Goal: Information Seeking & Learning: Learn about a topic

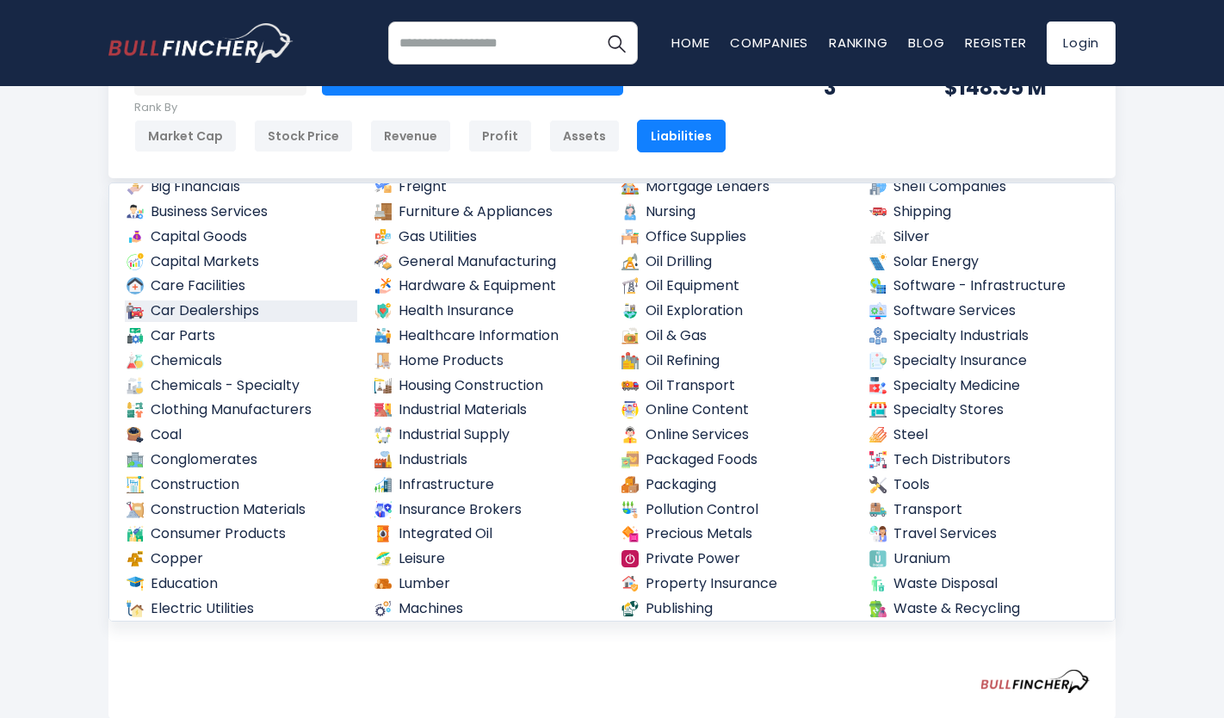
scroll to position [523, 0]
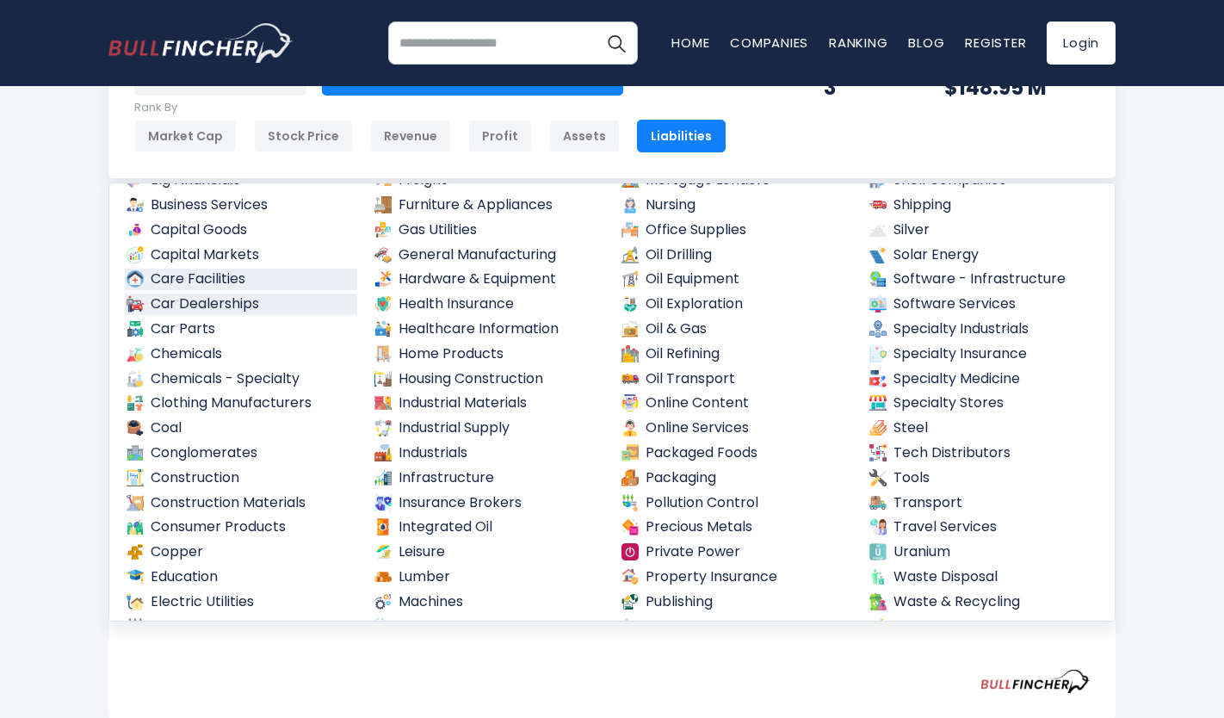
click at [217, 269] on link "Care Facilities" at bounding box center [241, 280] width 232 height 22
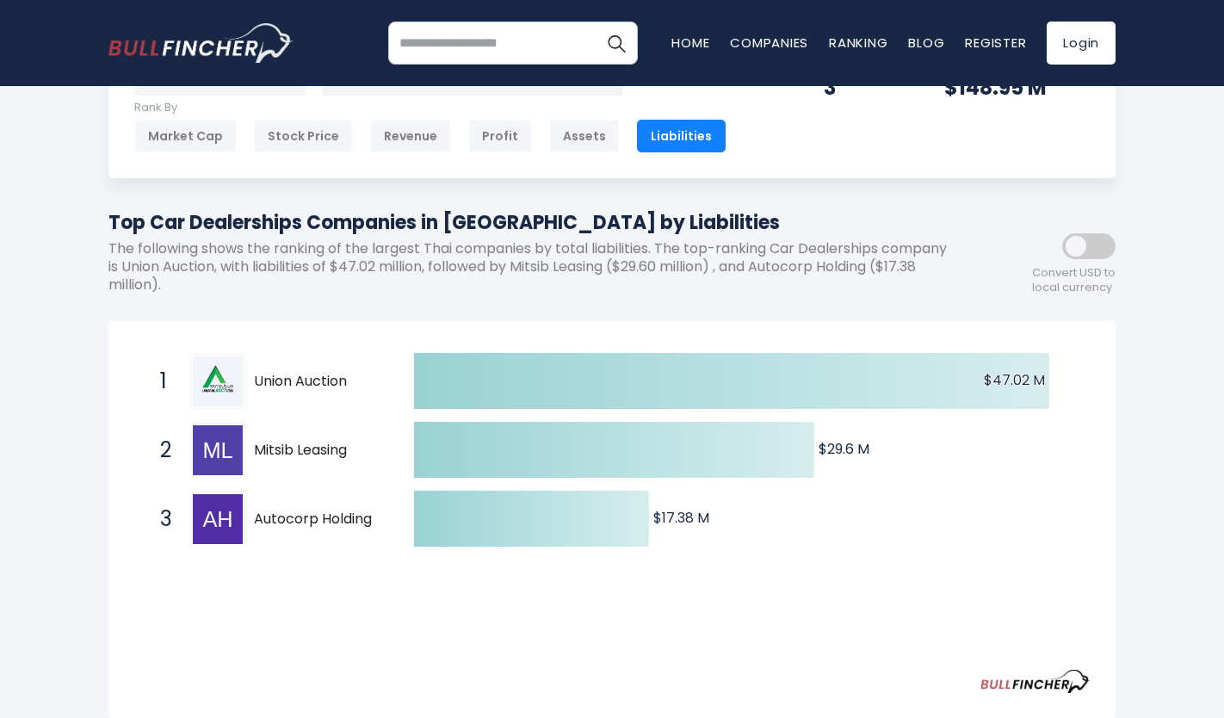
click at [480, 58] on input "search" at bounding box center [513, 43] width 250 height 43
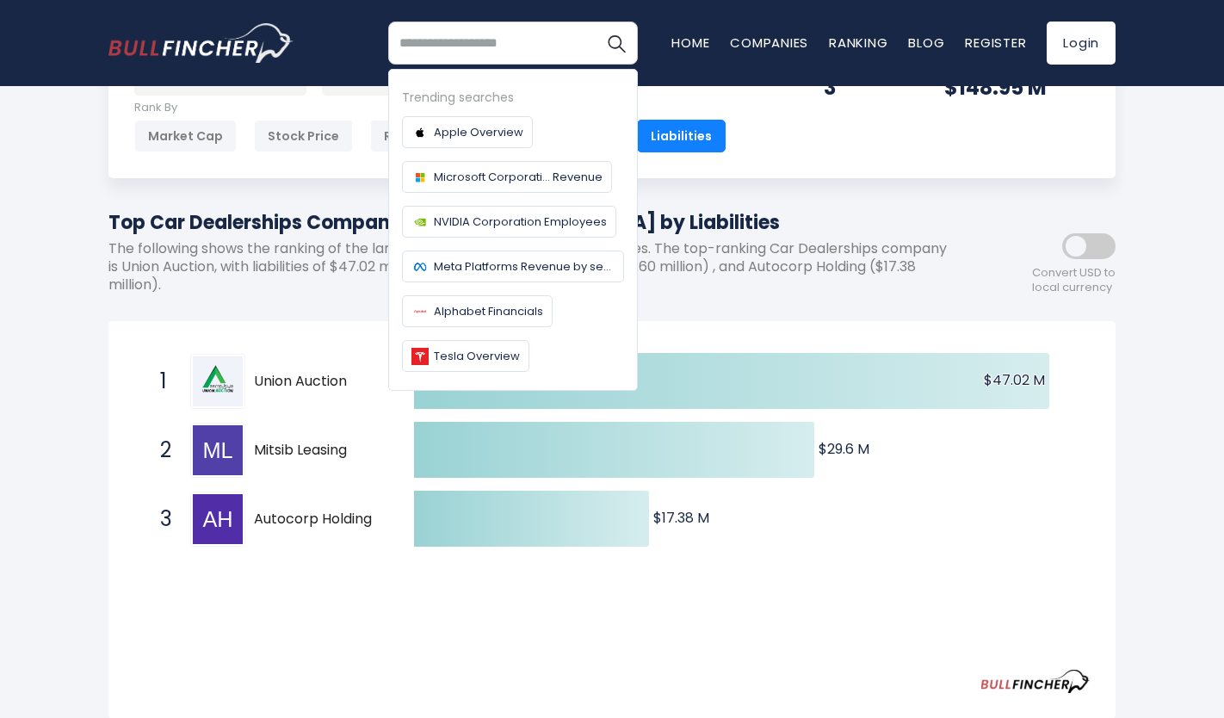
click at [28, 262] on div "Thailand Entire World 30,376 North America 3,969" at bounding box center [612, 605] width 1224 height 1158
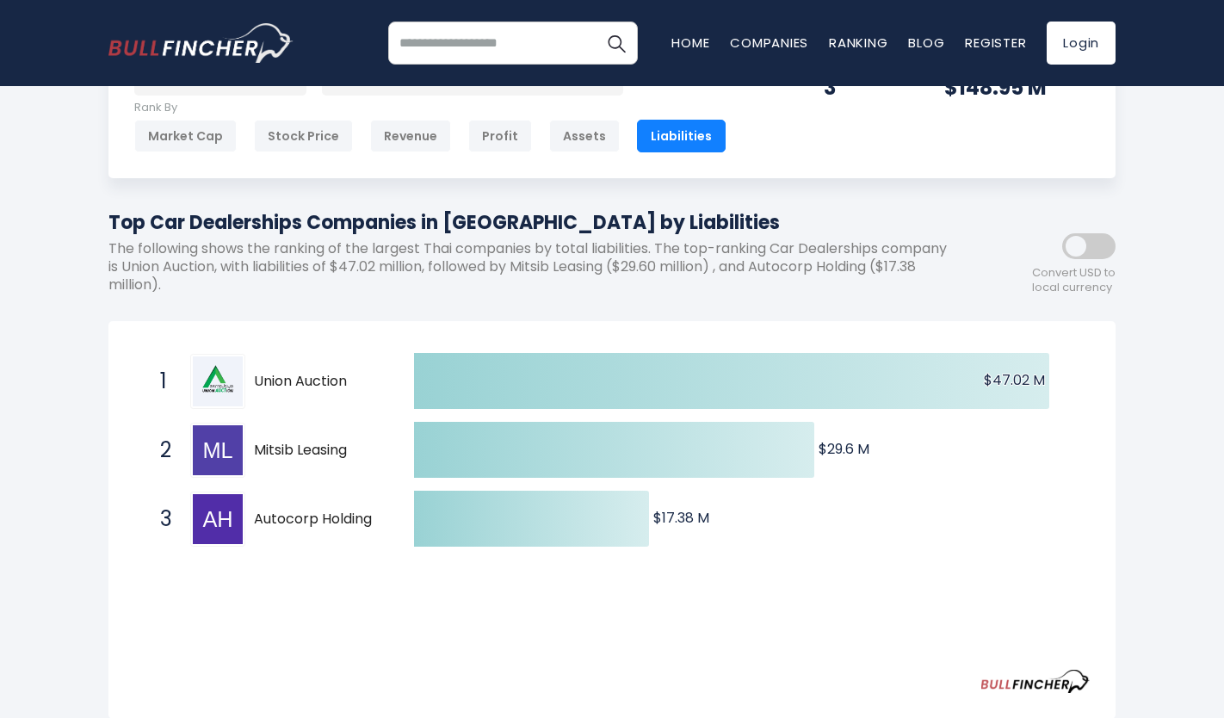
click at [557, 30] on input "search" at bounding box center [513, 43] width 250 height 43
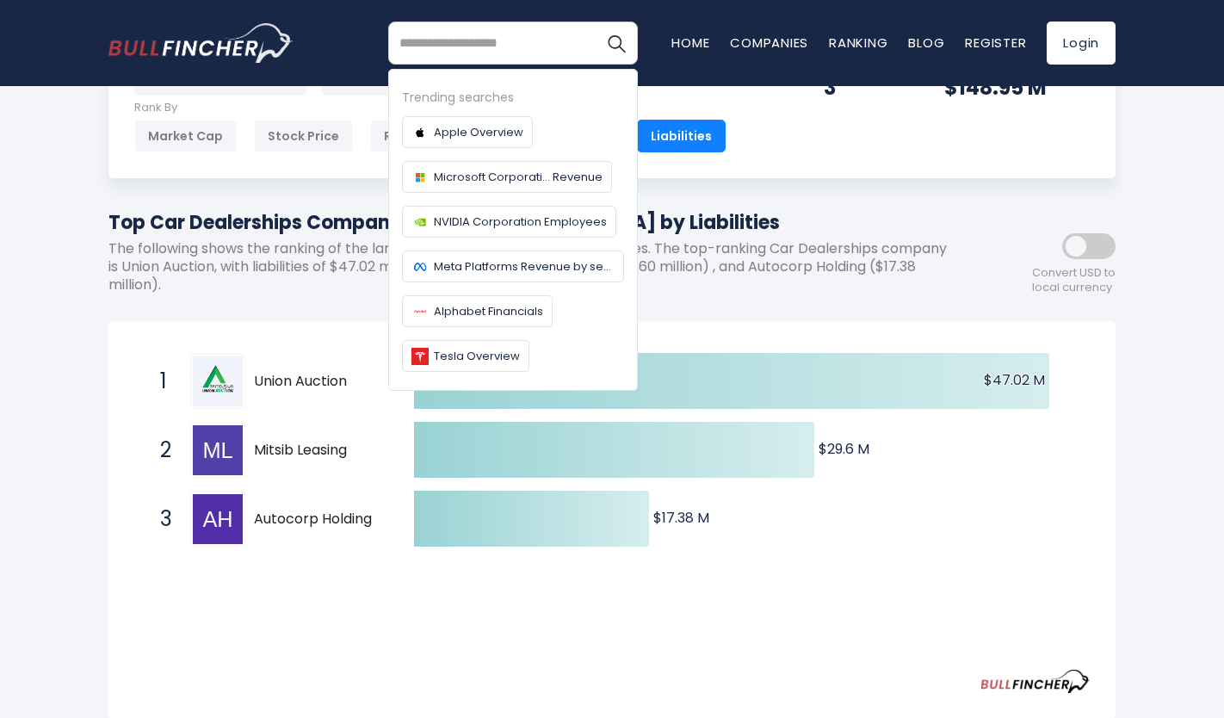
click at [557, 30] on input "search" at bounding box center [513, 43] width 250 height 43
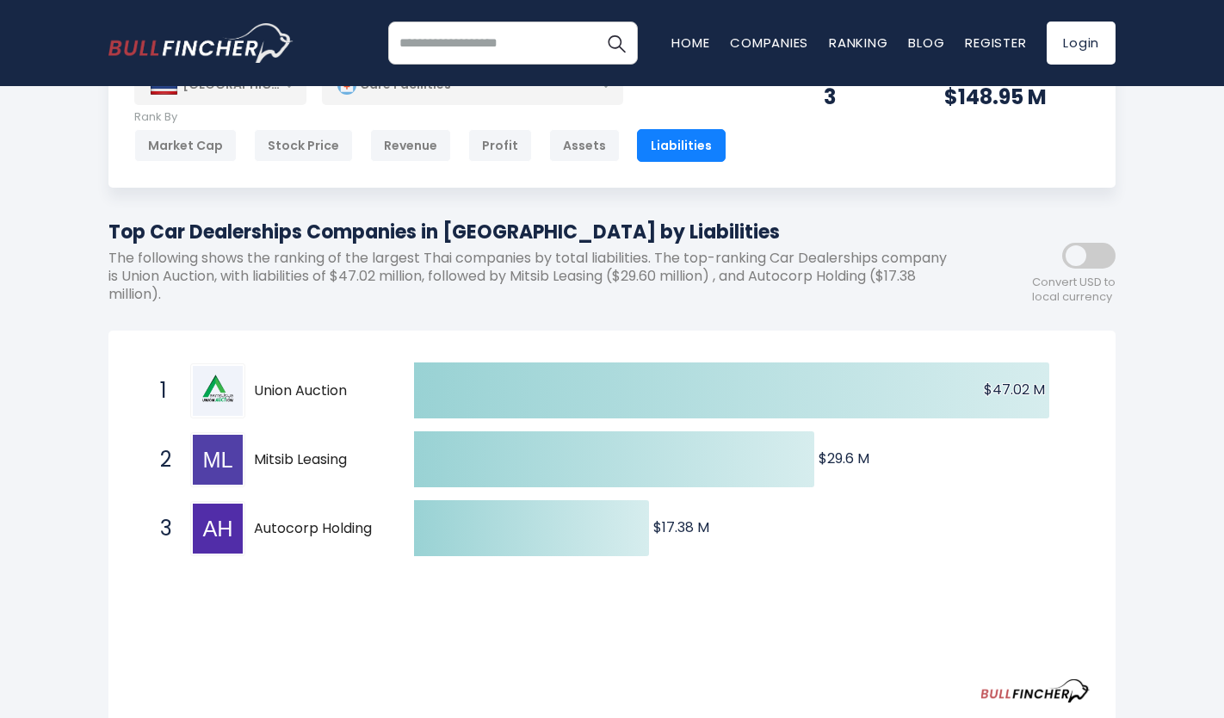
scroll to position [0, 0]
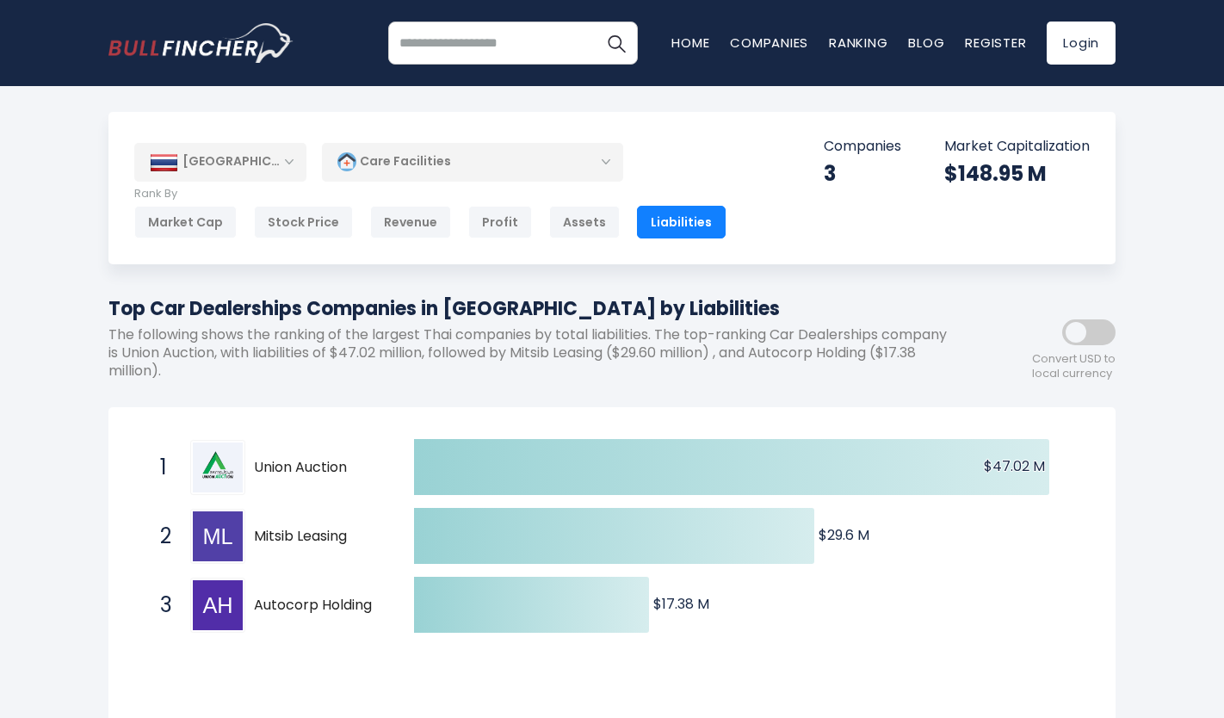
click at [1085, 331] on span at bounding box center [1088, 332] width 53 height 26
click at [428, 151] on div "Care Facilities" at bounding box center [472, 162] width 301 height 40
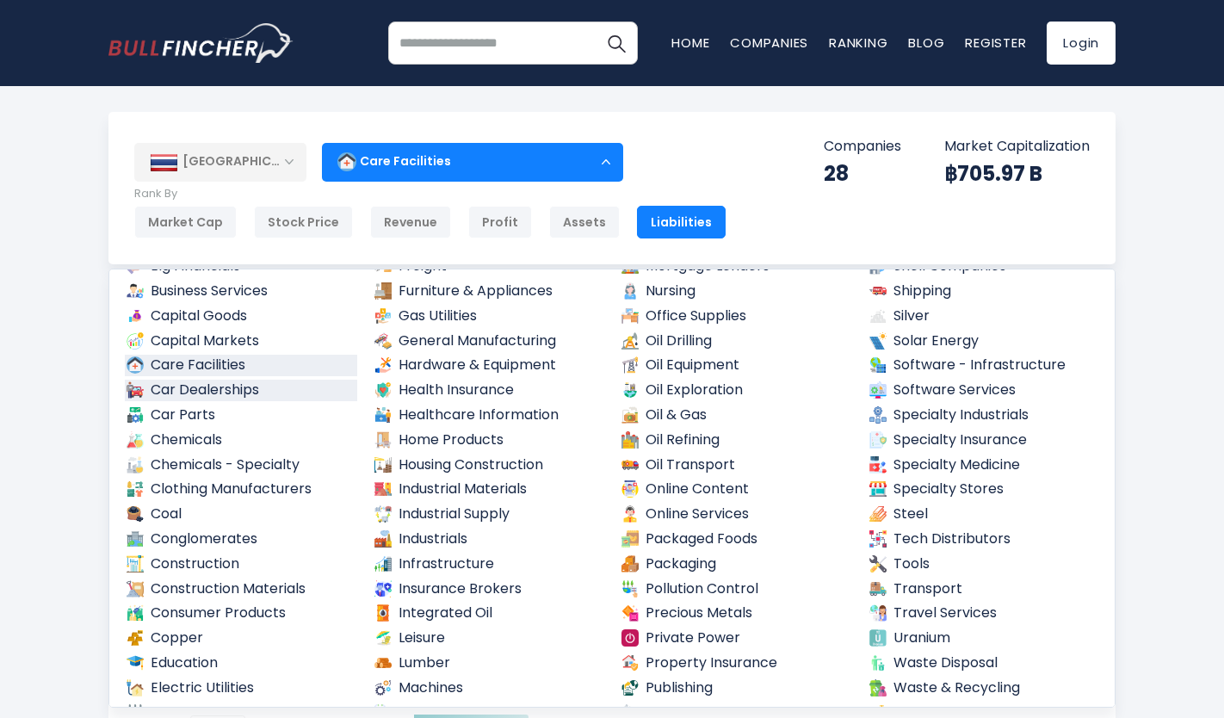
click at [220, 388] on link "Car Dealerships" at bounding box center [241, 391] width 232 height 22
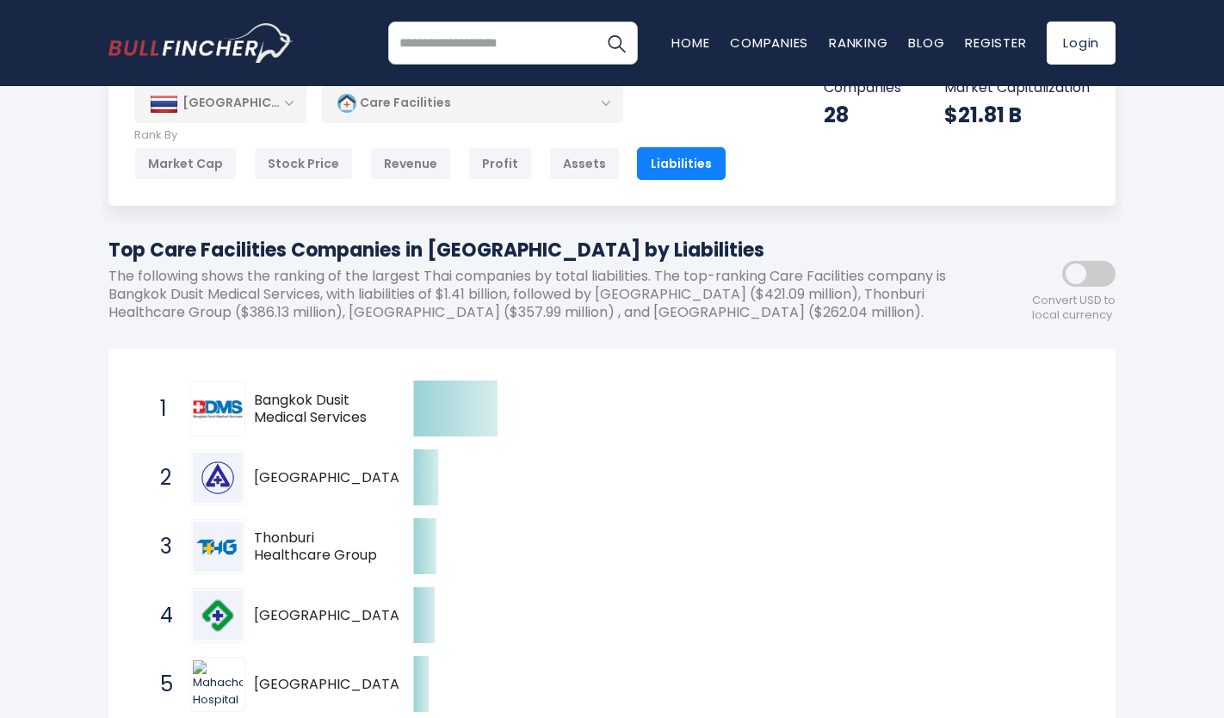
scroll to position [86, 0]
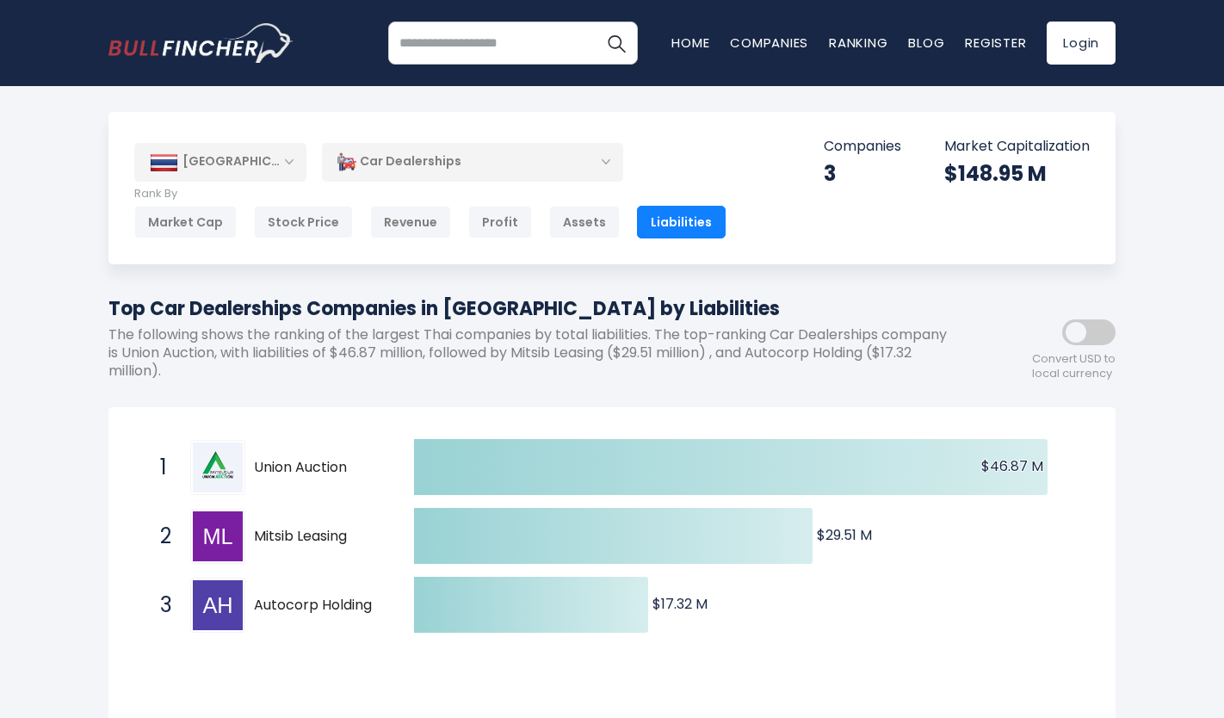
click at [503, 165] on div "Car Dealerships" at bounding box center [472, 162] width 301 height 40
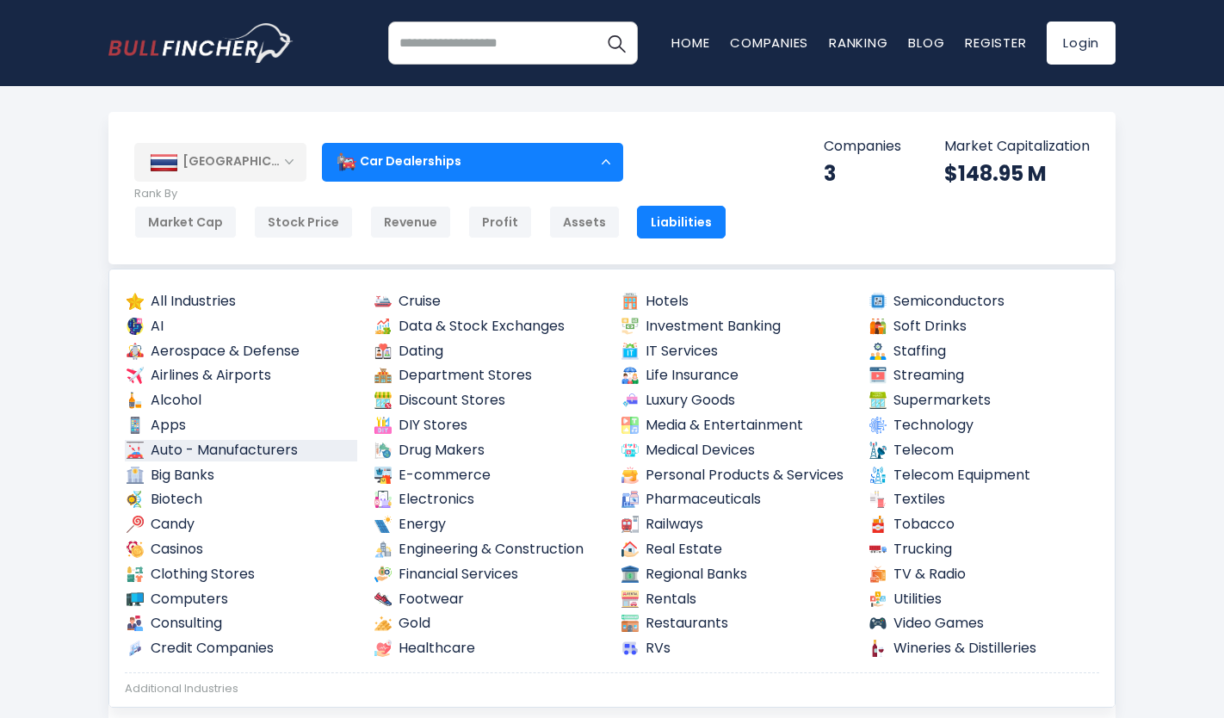
click at [213, 445] on link "Auto - Manufacturers" at bounding box center [241, 451] width 232 height 22
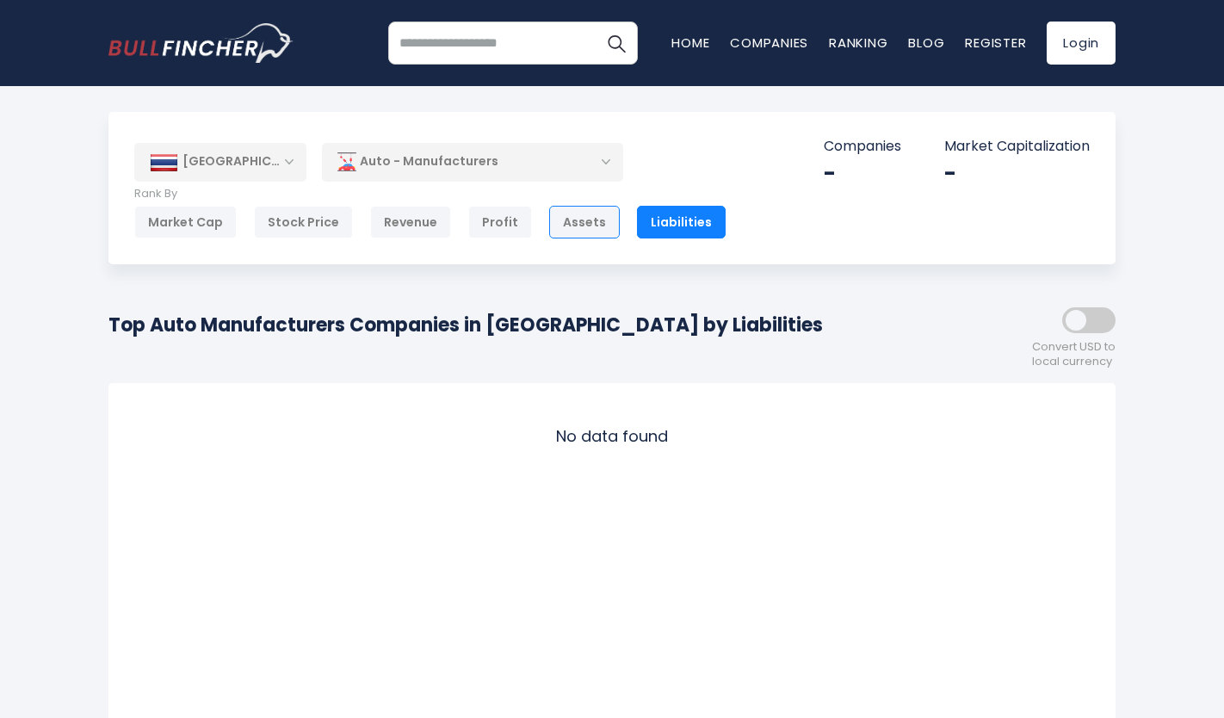
click at [574, 219] on div "Assets" at bounding box center [584, 222] width 71 height 33
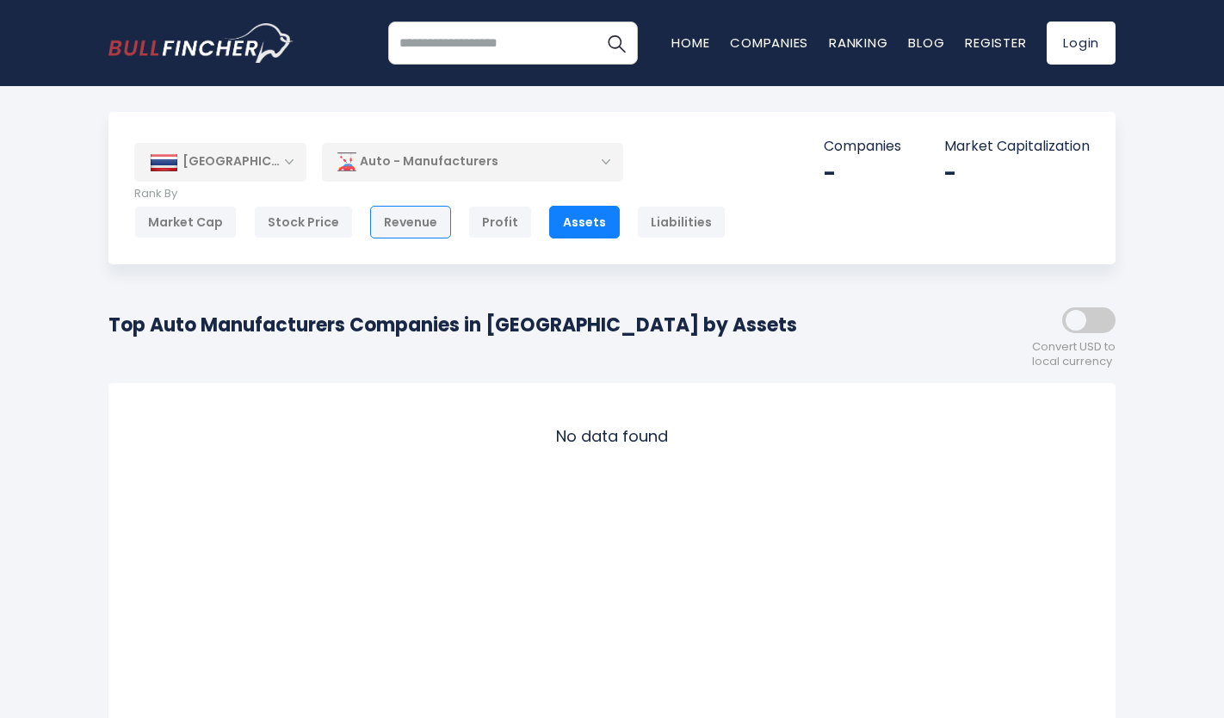
click at [388, 230] on div "Revenue" at bounding box center [410, 222] width 81 height 33
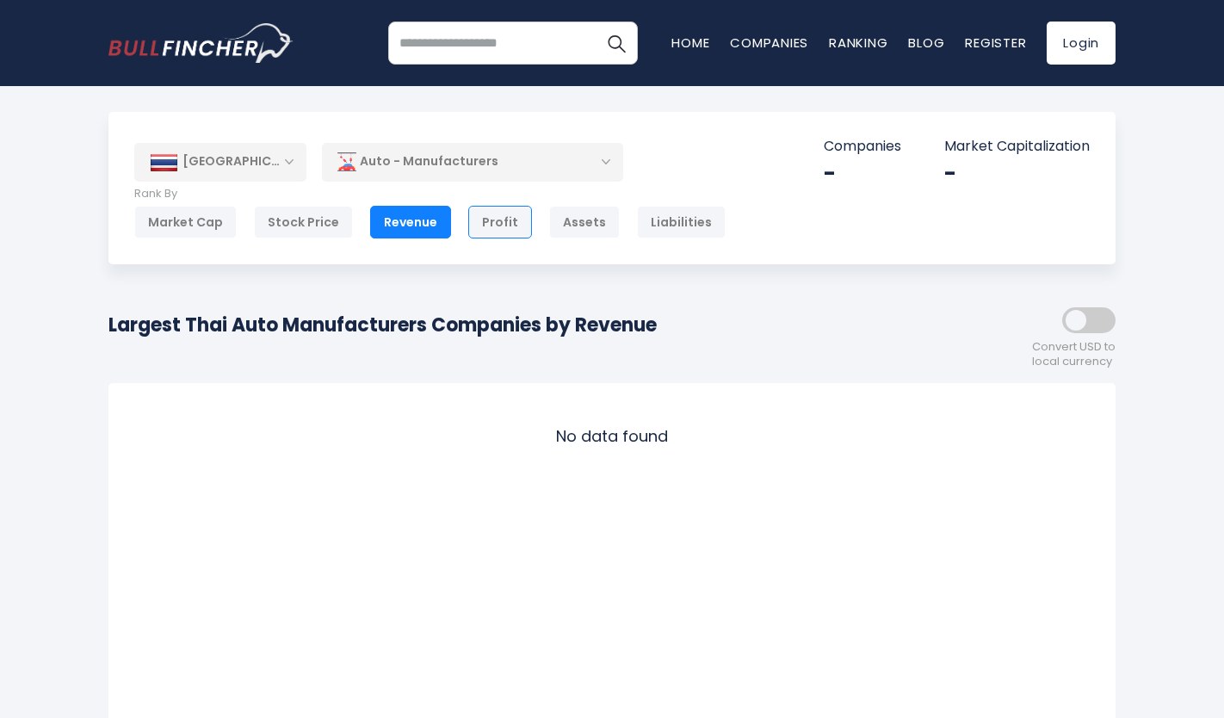
click at [475, 215] on div "Profit" at bounding box center [500, 222] width 64 height 33
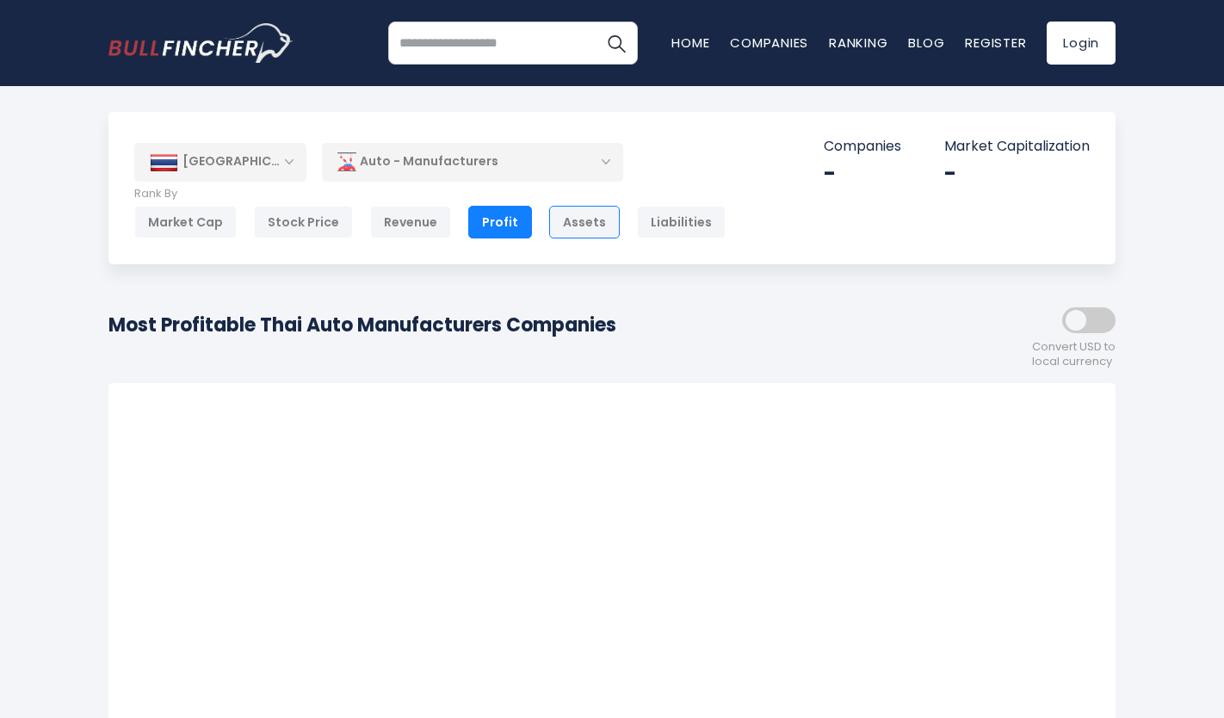
click at [585, 224] on div "Assets" at bounding box center [584, 222] width 71 height 33
